Goal: Transaction & Acquisition: Book appointment/travel/reservation

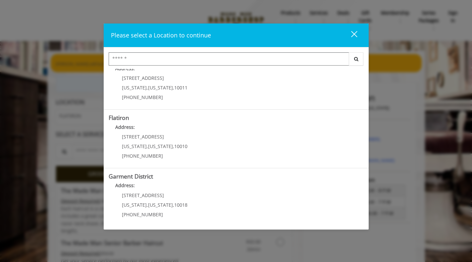
scroll to position [135, 0]
click at [129, 194] on span "[STREET_ADDRESS]" at bounding box center [143, 195] width 42 height 6
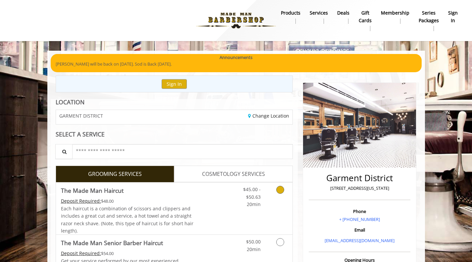
click at [281, 189] on icon "Grooming services" at bounding box center [280, 190] width 8 height 8
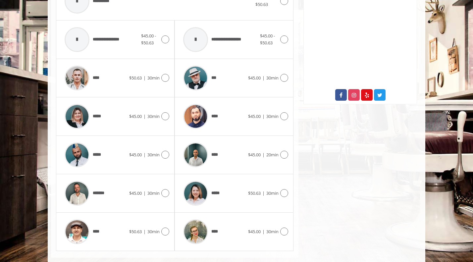
scroll to position [315, 0]
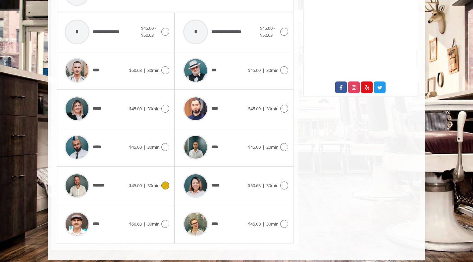
click at [164, 185] on icon at bounding box center [165, 185] width 8 height 8
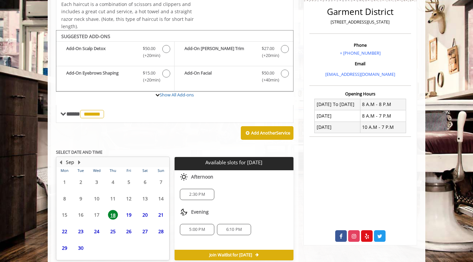
scroll to position [197, 0]
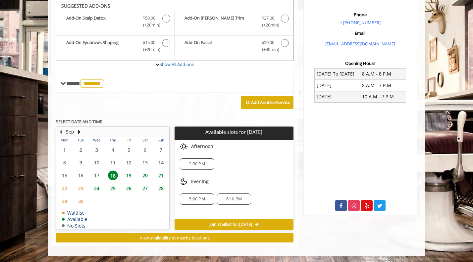
click at [195, 165] on span "2:30 PM" at bounding box center [197, 163] width 16 height 5
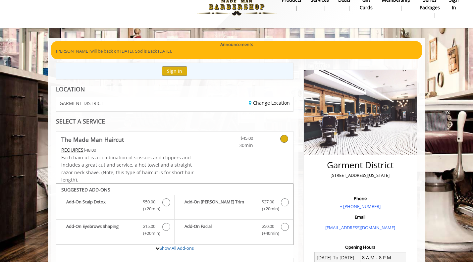
scroll to position [0, 0]
